Goal: Information Seeking & Learning: Learn about a topic

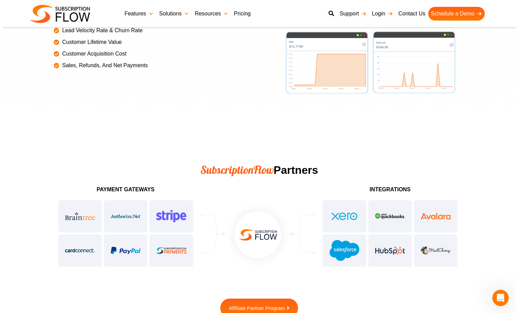
scroll to position [1510, 0]
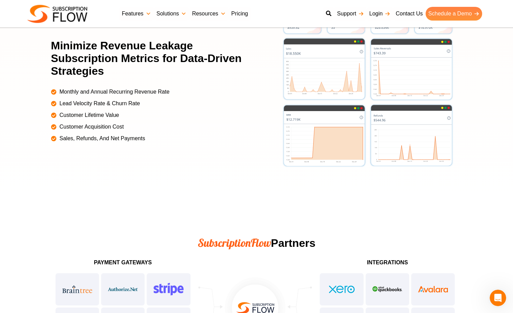
click at [449, 14] on link "Schedule a Demo" at bounding box center [454, 14] width 57 height 14
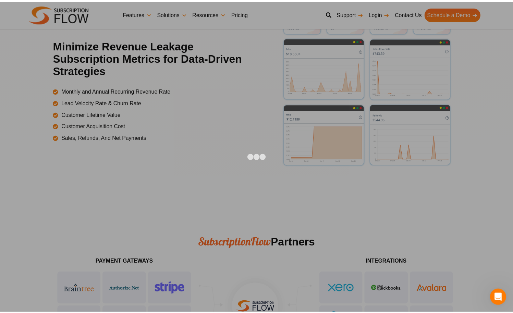
scroll to position [1516, 0]
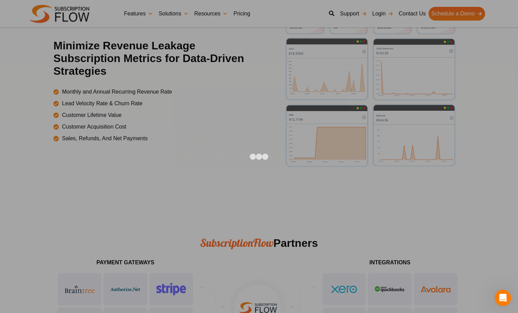
click at [453, 122] on div at bounding box center [259, 156] width 518 height 313
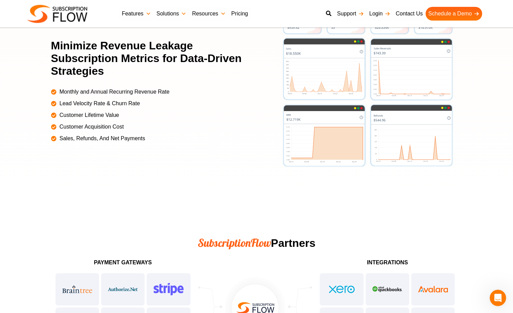
click at [465, 126] on div at bounding box center [256, 91] width 513 height 222
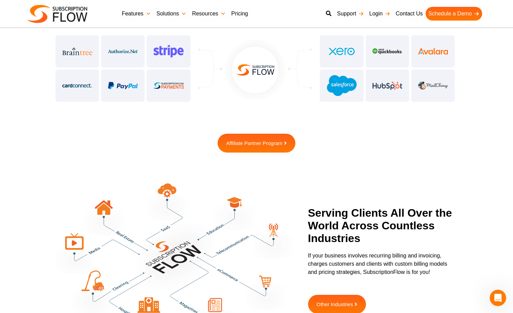
scroll to position [1800, 0]
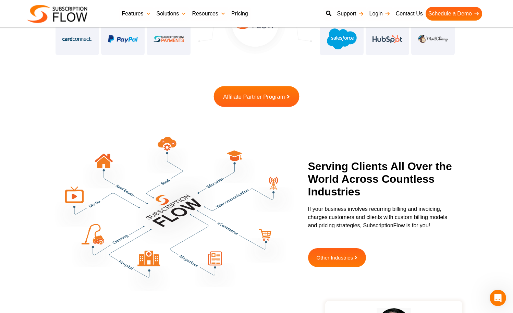
click at [271, 94] on span "Affiliate Partner Program" at bounding box center [254, 97] width 62 height 6
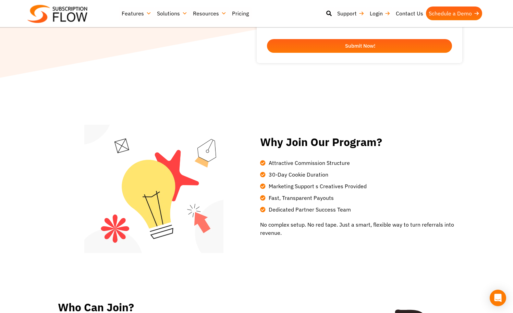
scroll to position [244, 0]
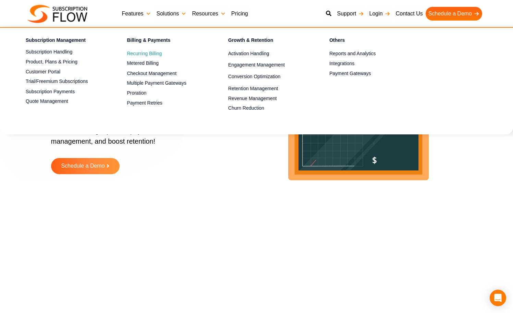
click at [143, 56] on span "Recurring Billing" at bounding box center [144, 53] width 35 height 7
